Goal: Find specific page/section: Find specific page/section

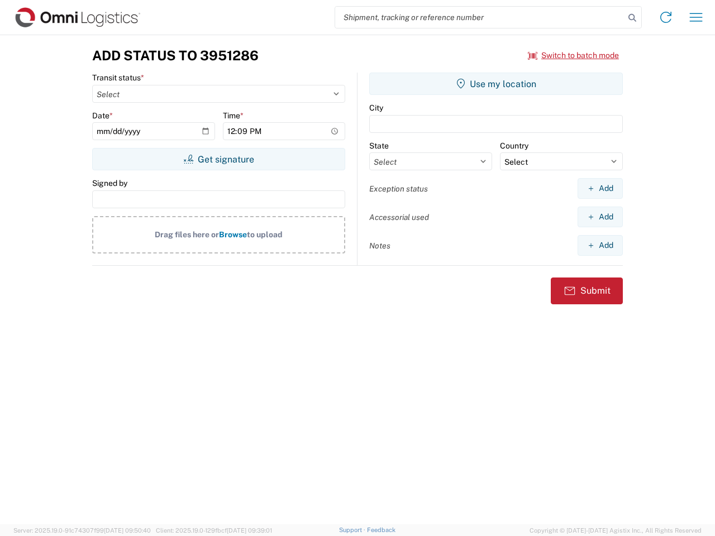
click at [480, 17] on input "search" at bounding box center [479, 17] width 289 height 21
click at [632, 18] on icon at bounding box center [632, 18] width 16 height 16
click at [665, 17] on icon at bounding box center [666, 17] width 18 height 18
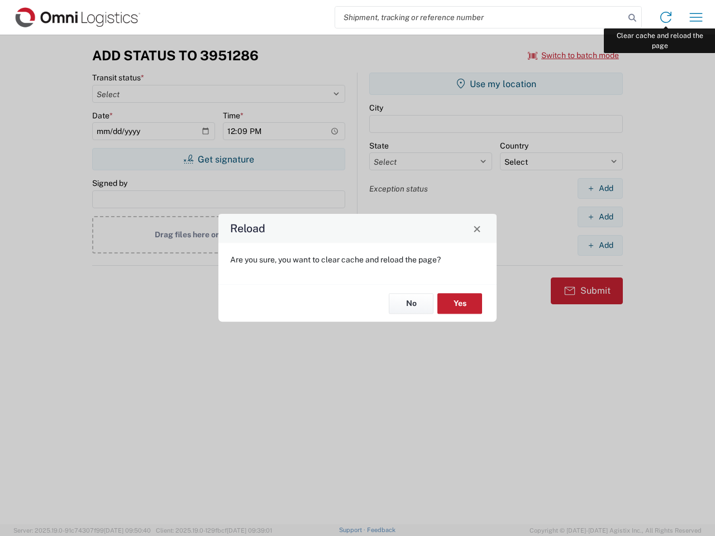
click at [696, 17] on div "Reload Are you sure, you want to clear cache and reload the page? No Yes" at bounding box center [357, 268] width 715 height 536
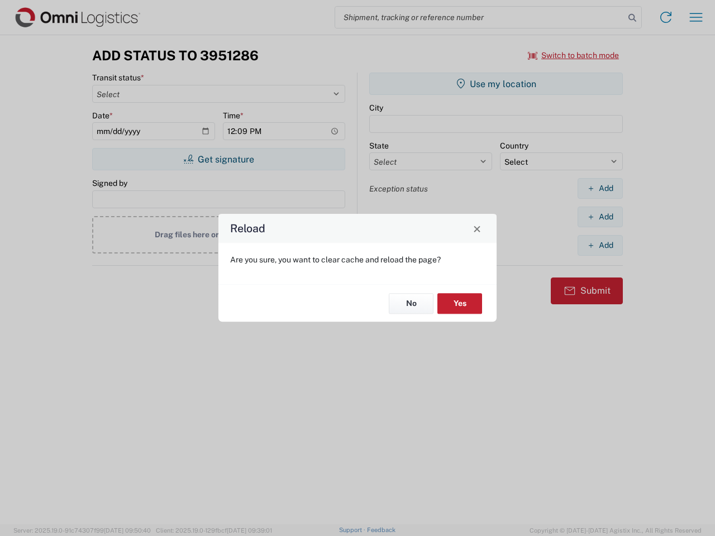
click at [573, 55] on div "Reload Are you sure, you want to clear cache and reload the page? No Yes" at bounding box center [357, 268] width 715 height 536
click at [218, 159] on div "Reload Are you sure, you want to clear cache and reload the page? No Yes" at bounding box center [357, 268] width 715 height 536
click at [496, 84] on div "Reload Are you sure, you want to clear cache and reload the page? No Yes" at bounding box center [357, 268] width 715 height 536
click at [600, 188] on div "Reload Are you sure, you want to clear cache and reload the page? No Yes" at bounding box center [357, 268] width 715 height 536
click at [600, 217] on div "Reload Are you sure, you want to clear cache and reload the page? No Yes" at bounding box center [357, 268] width 715 height 536
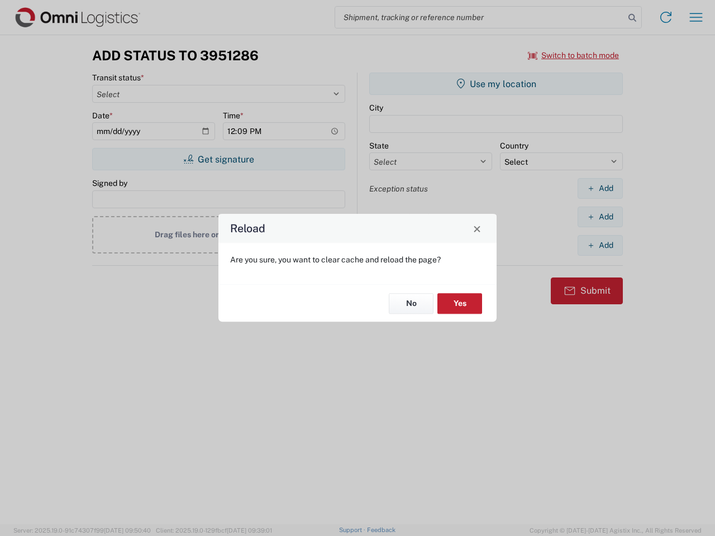
click at [600, 245] on div "Reload Are you sure, you want to clear cache and reload the page? No Yes" at bounding box center [357, 268] width 715 height 536
